Goal: Information Seeking & Learning: Learn about a topic

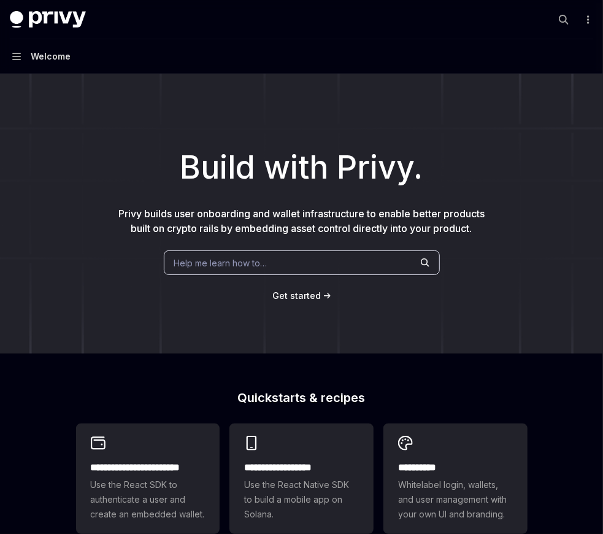
click at [227, 259] on span "Help me learn how to…" at bounding box center [220, 263] width 93 height 13
type textarea "*"
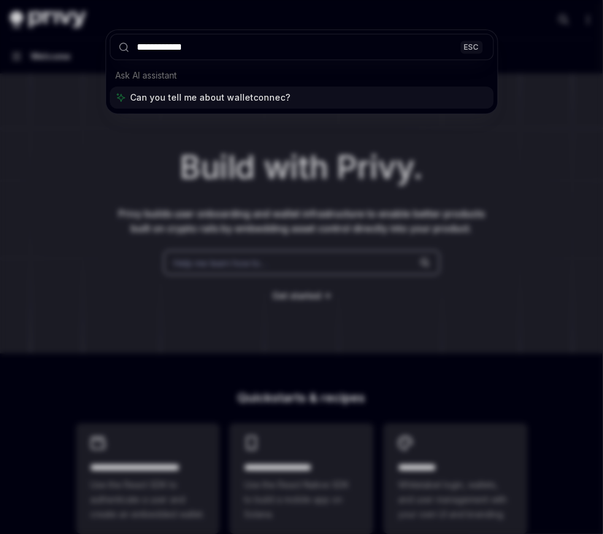
type input "**********"
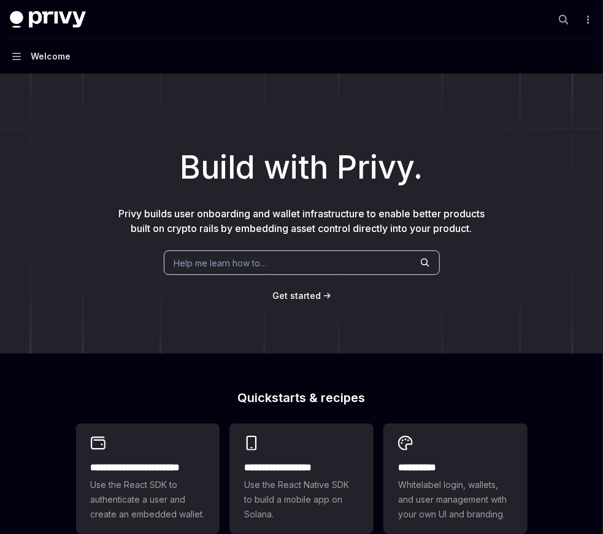
type textarea "*"
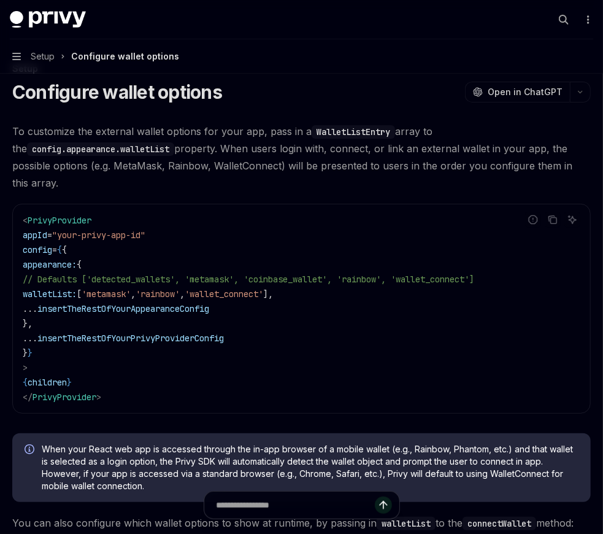
scroll to position [34, 0]
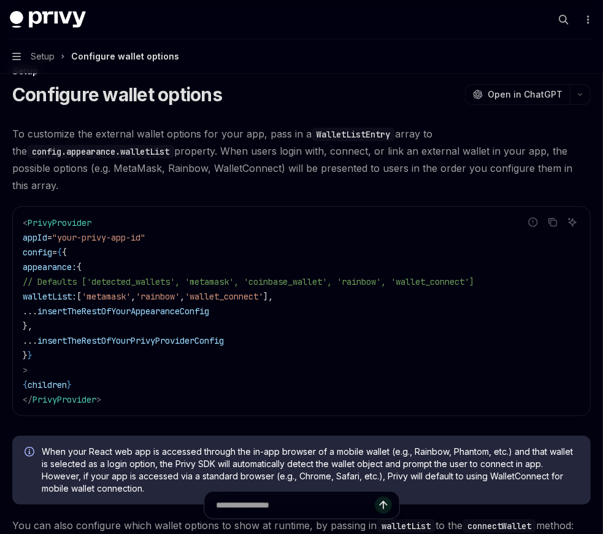
click at [188, 147] on span "To customize the external wallet options for your app, pass in a WalletListEntr…" at bounding box center [301, 159] width 579 height 69
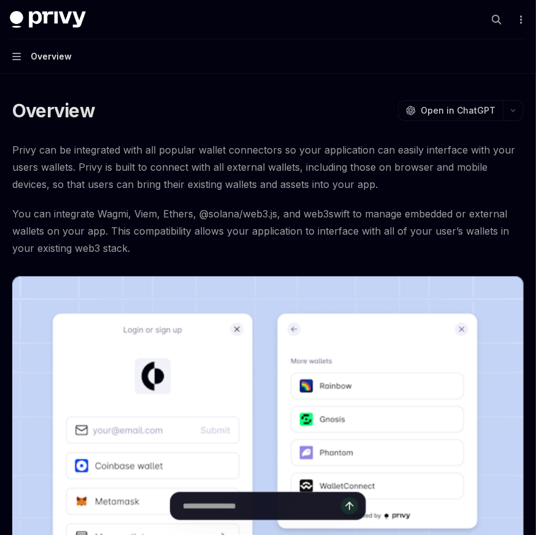
type textarea "*"
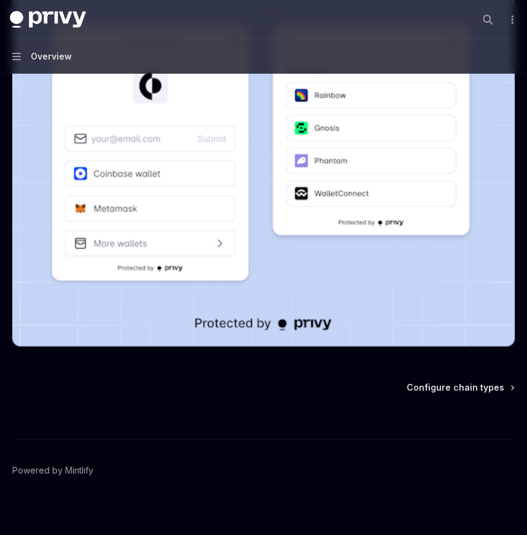
scroll to position [47, 0]
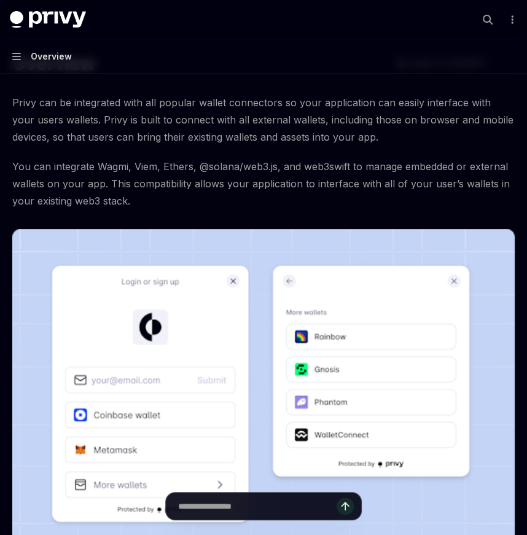
drag, startPoint x: 220, startPoint y: 207, endPoint x: 202, endPoint y: 196, distance: 20.6
click at [202, 196] on span "You can integrate Wagmi, Viem, Ethers, @solana/web3.js, and web3swift to manage…" at bounding box center [263, 184] width 502 height 52
drag, startPoint x: 193, startPoint y: 198, endPoint x: 134, endPoint y: 203, distance: 59.1
click at [134, 203] on span "You can integrate Wagmi, Viem, Ethers, @solana/web3.js, and web3swift to manage…" at bounding box center [263, 184] width 502 height 52
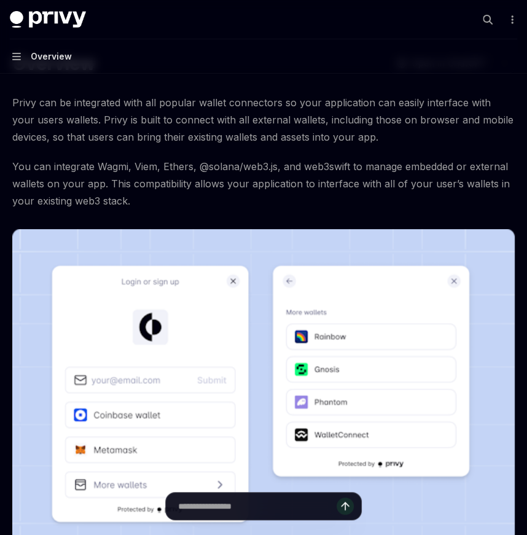
drag, startPoint x: 45, startPoint y: 176, endPoint x: 145, endPoint y: 197, distance: 101.6
click at [145, 197] on span "You can integrate Wagmi, Viem, Ethers, @solana/web3.js, and web3swift to manage…" at bounding box center [263, 184] width 502 height 52
